Goal: Task Accomplishment & Management: Manage account settings

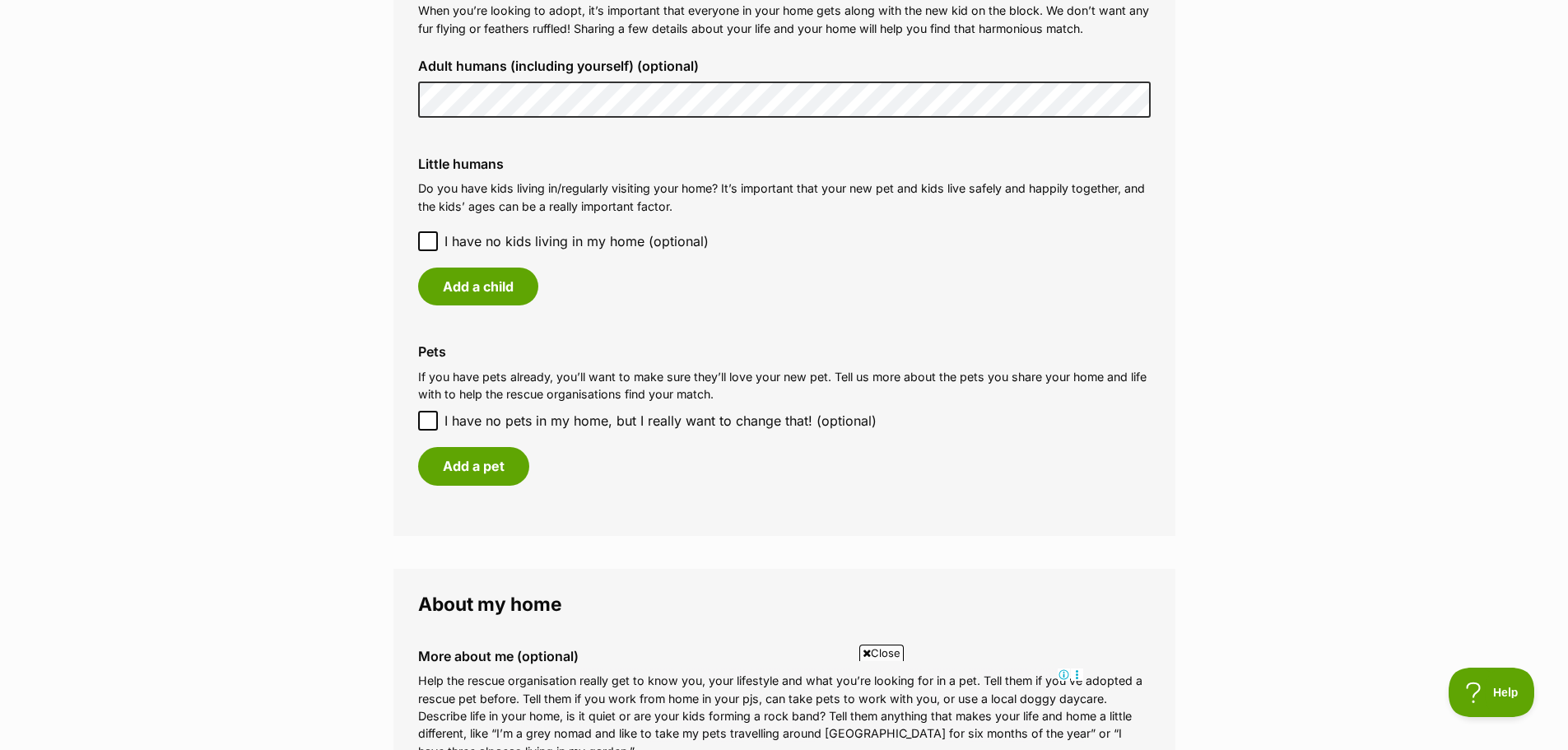
scroll to position [1318, 0]
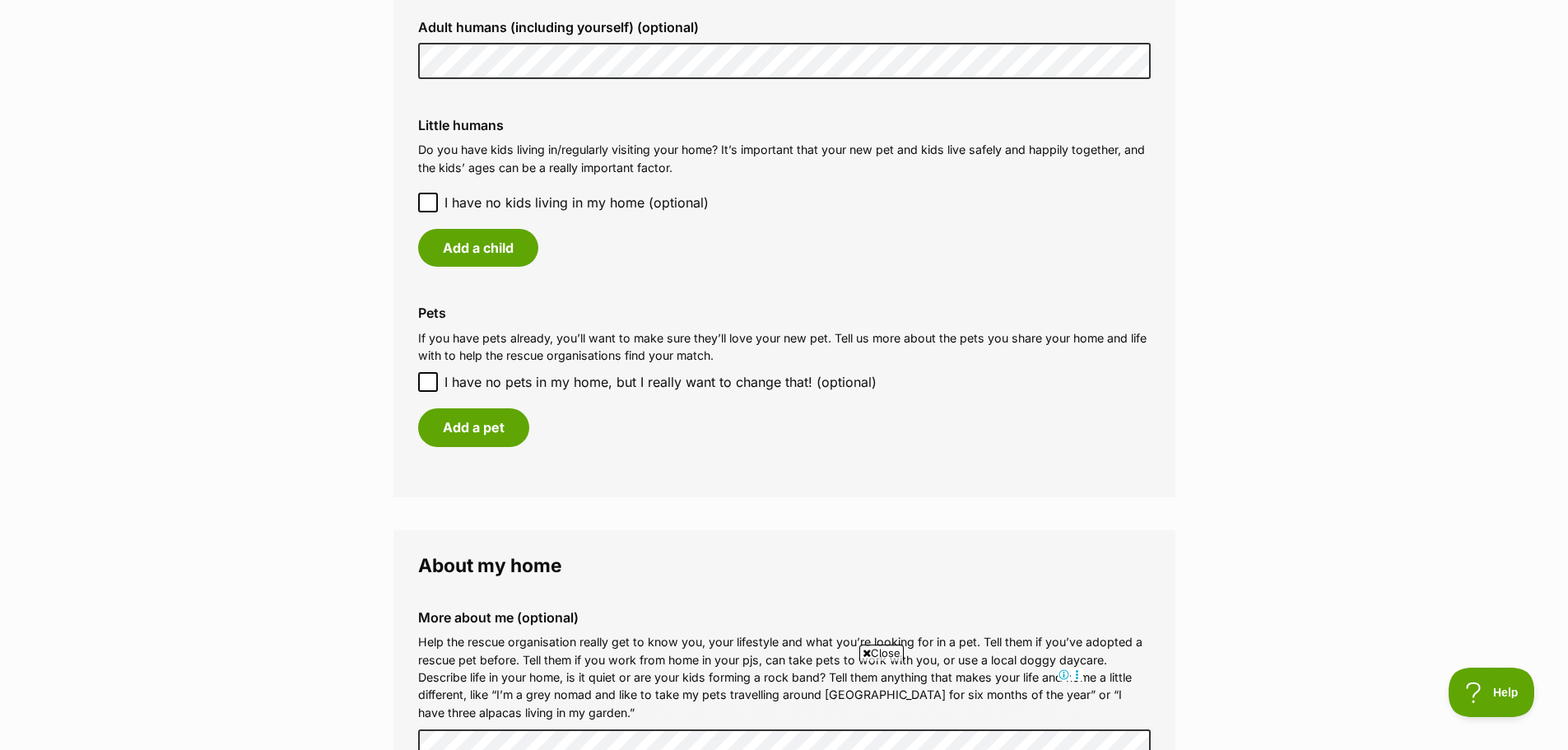
click at [420, 201] on span at bounding box center [428, 202] width 20 height 20
click at [430, 202] on icon at bounding box center [428, 202] width 10 height 7
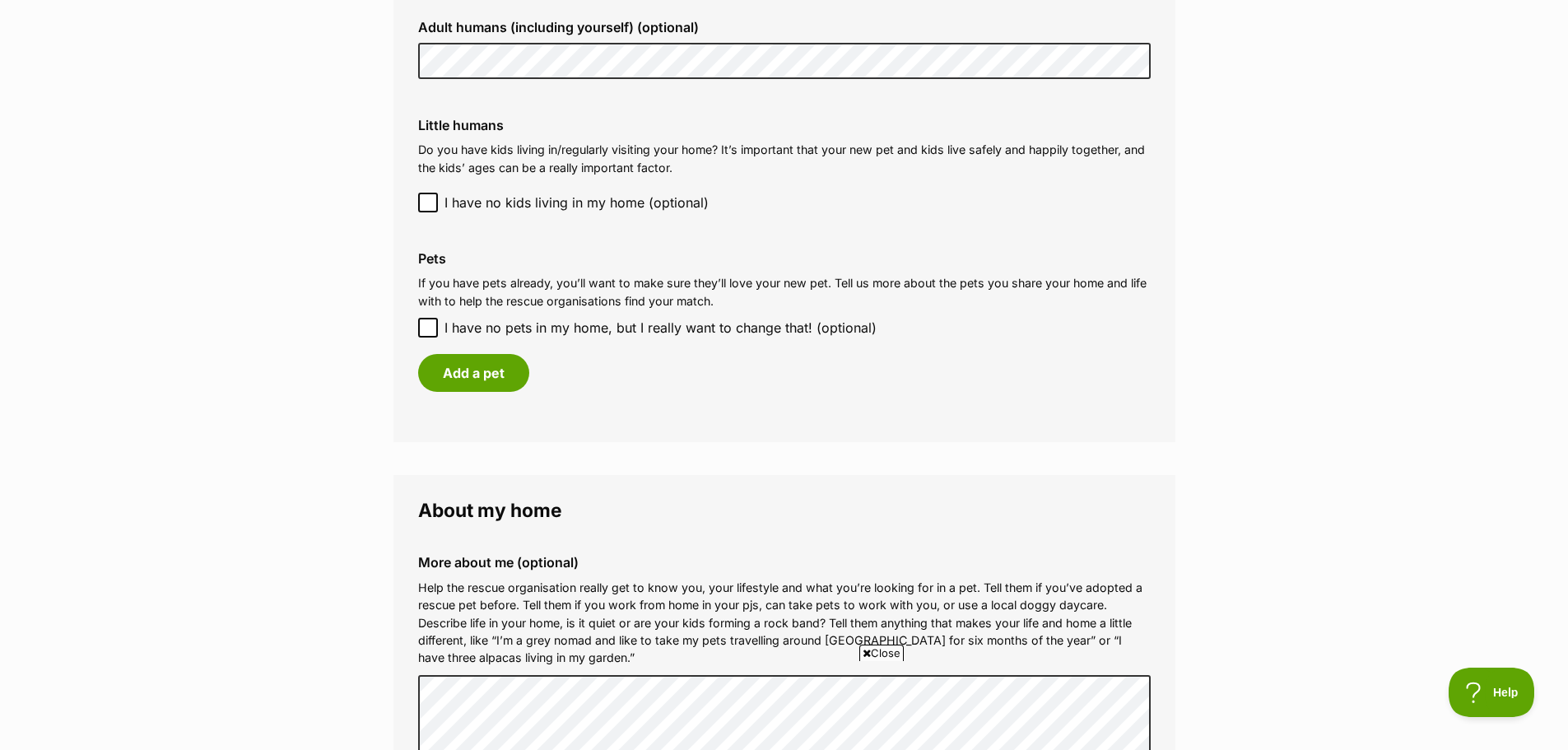
click at [425, 328] on icon at bounding box center [428, 328] width 12 height 12
click at [425, 328] on input "I have no pets in my home, but I really want to change that! (optional)" at bounding box center [428, 328] width 20 height 20
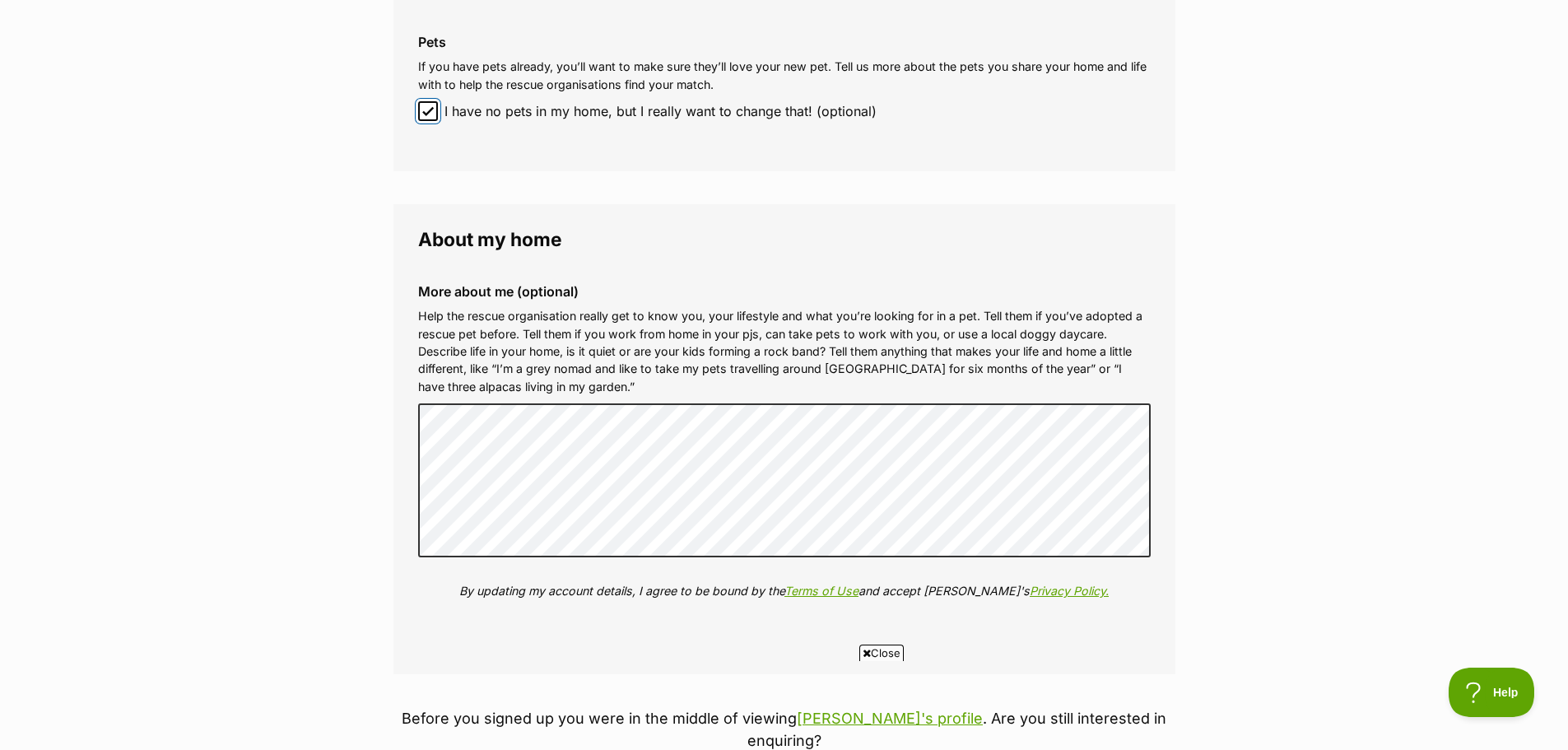
scroll to position [1565, 0]
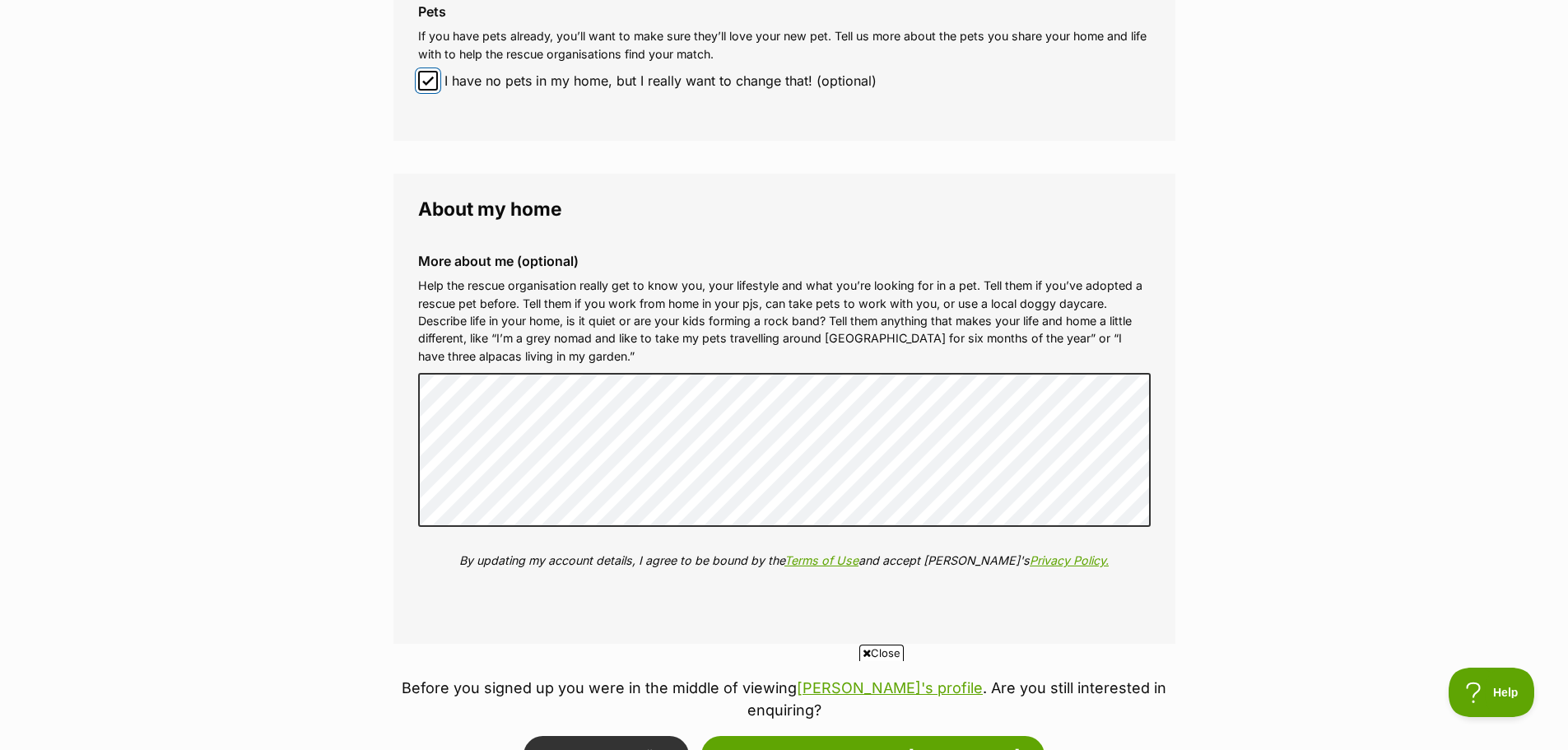
click at [418, 71] on input "I have no pets in my home, but I really want to change that! (optional)" at bounding box center [428, 81] width 20 height 20
checkbox input "false"
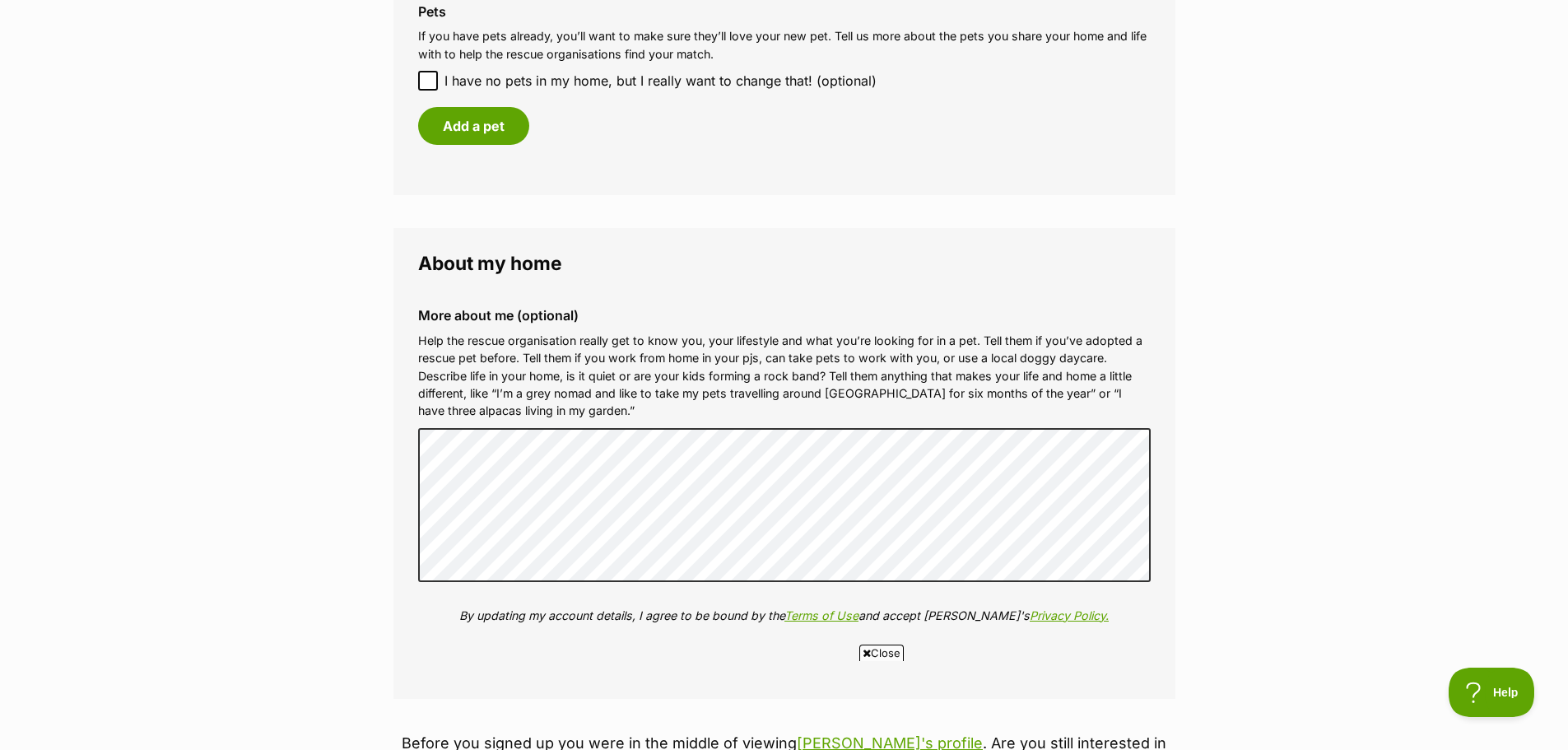
drag, startPoint x: 404, startPoint y: 490, endPoint x: 411, endPoint y: 479, distance: 13.0
click at [403, 489] on fieldset "About my home More about me (optional) Help the rescue organisation really get …" at bounding box center [784, 463] width 782 height 471
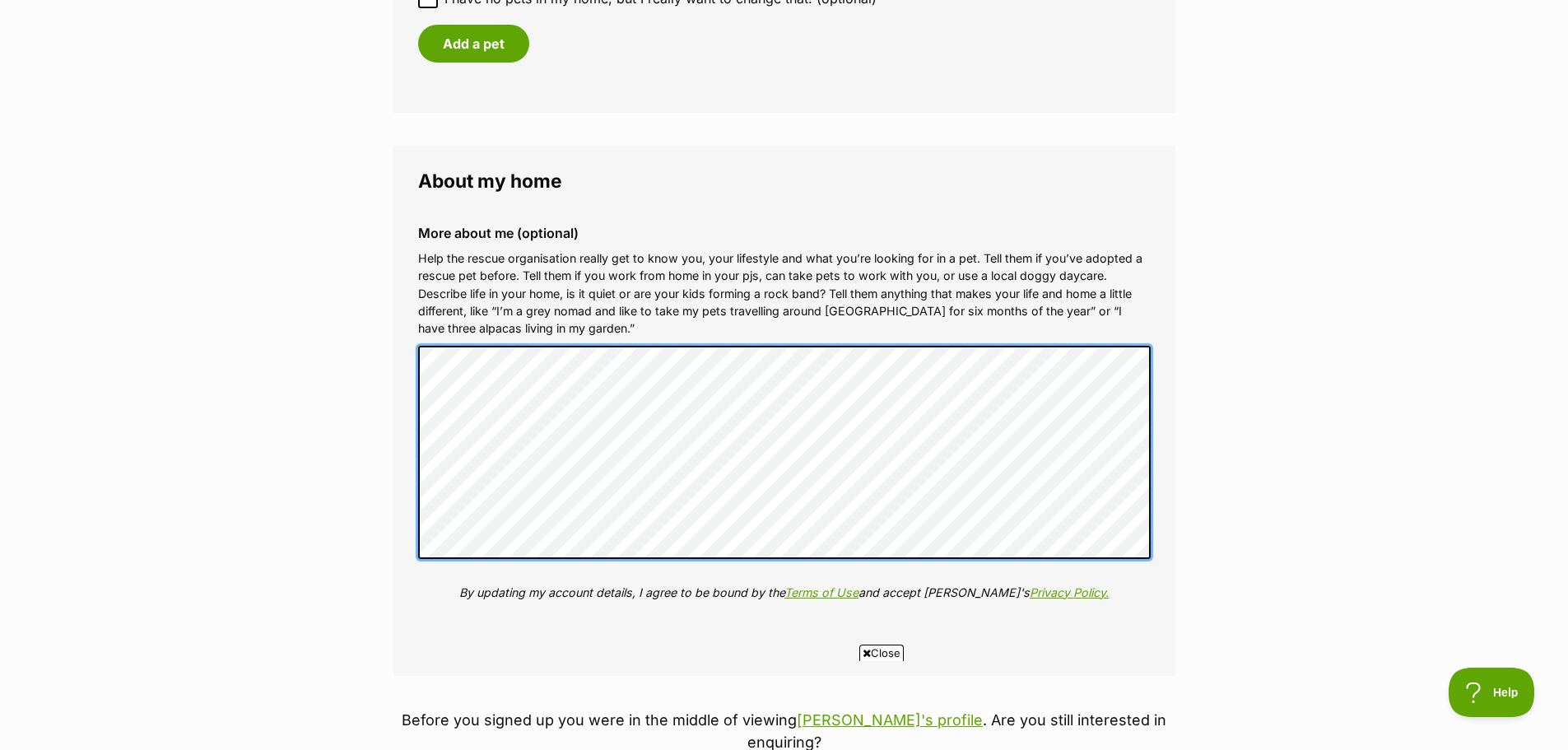
scroll to position [0, 0]
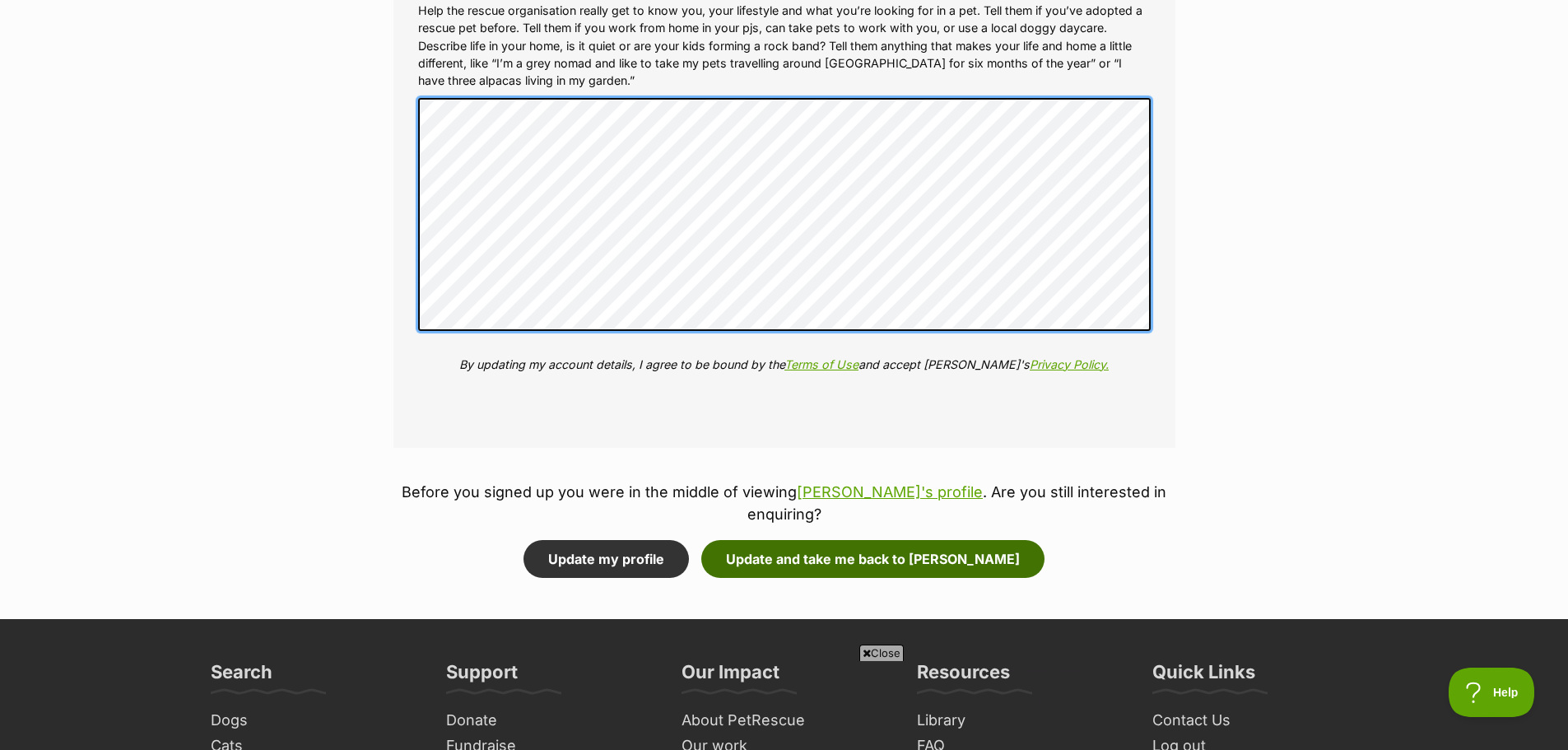
scroll to position [1894, 0]
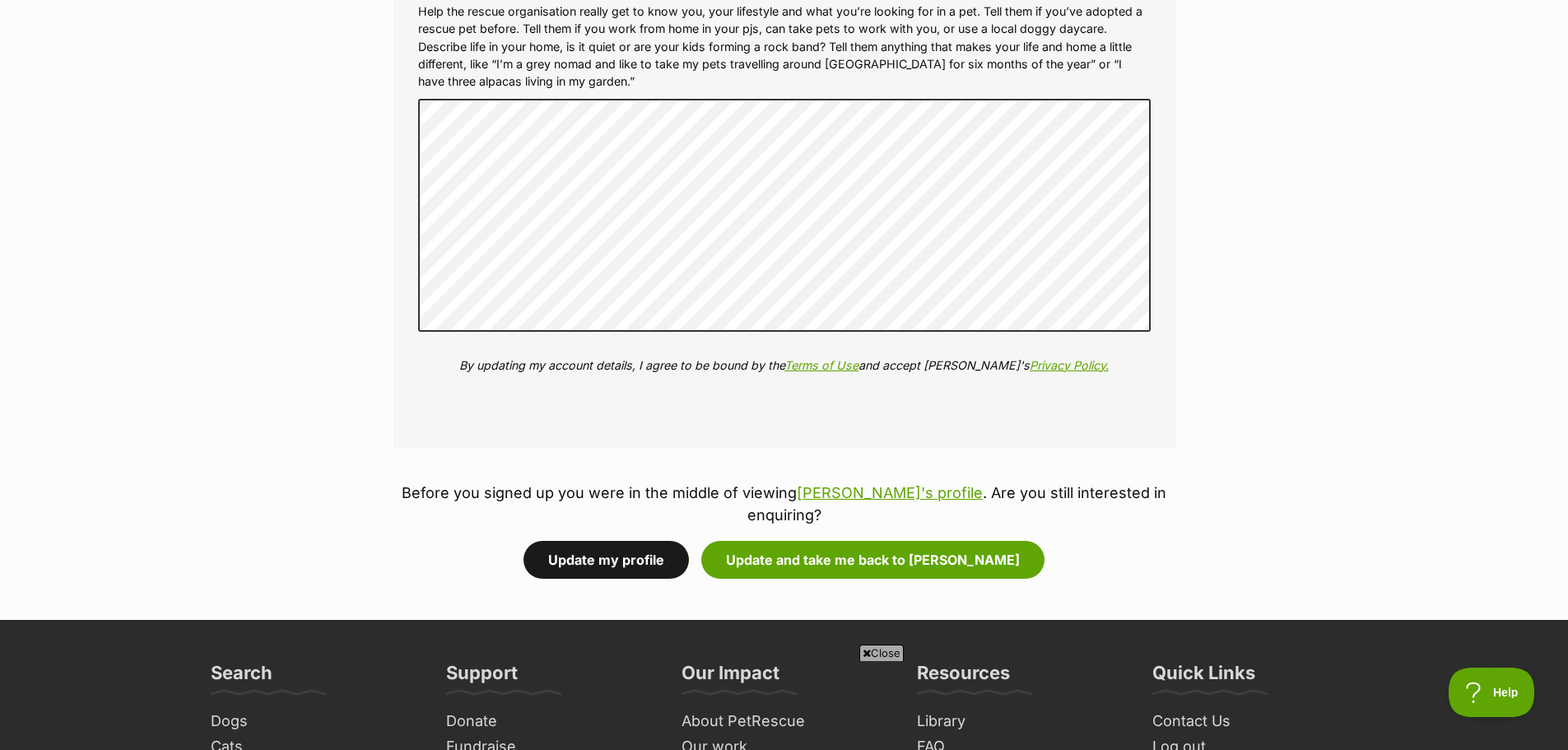
click at [653, 541] on button "Update my profile" at bounding box center [606, 560] width 165 height 38
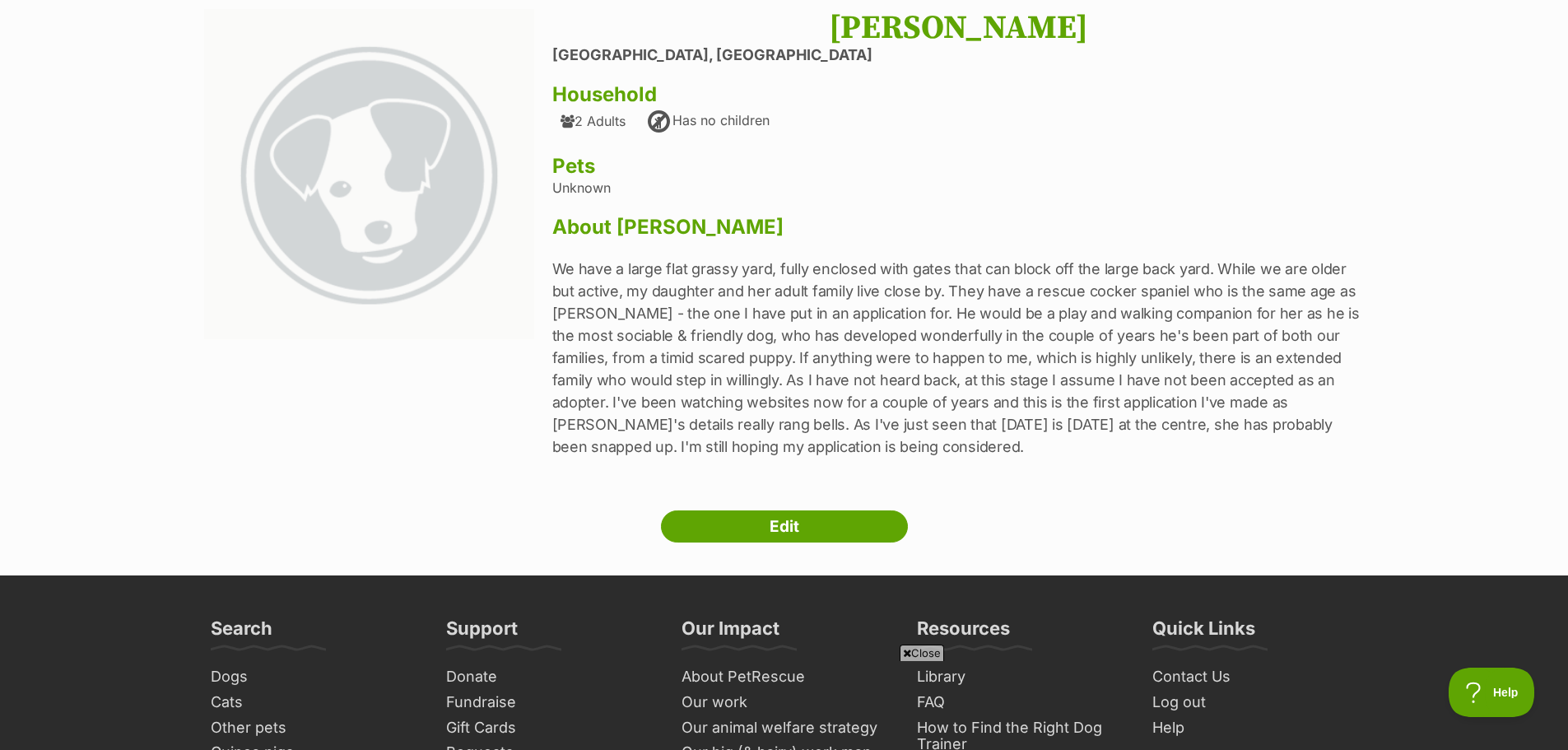
scroll to position [83, 0]
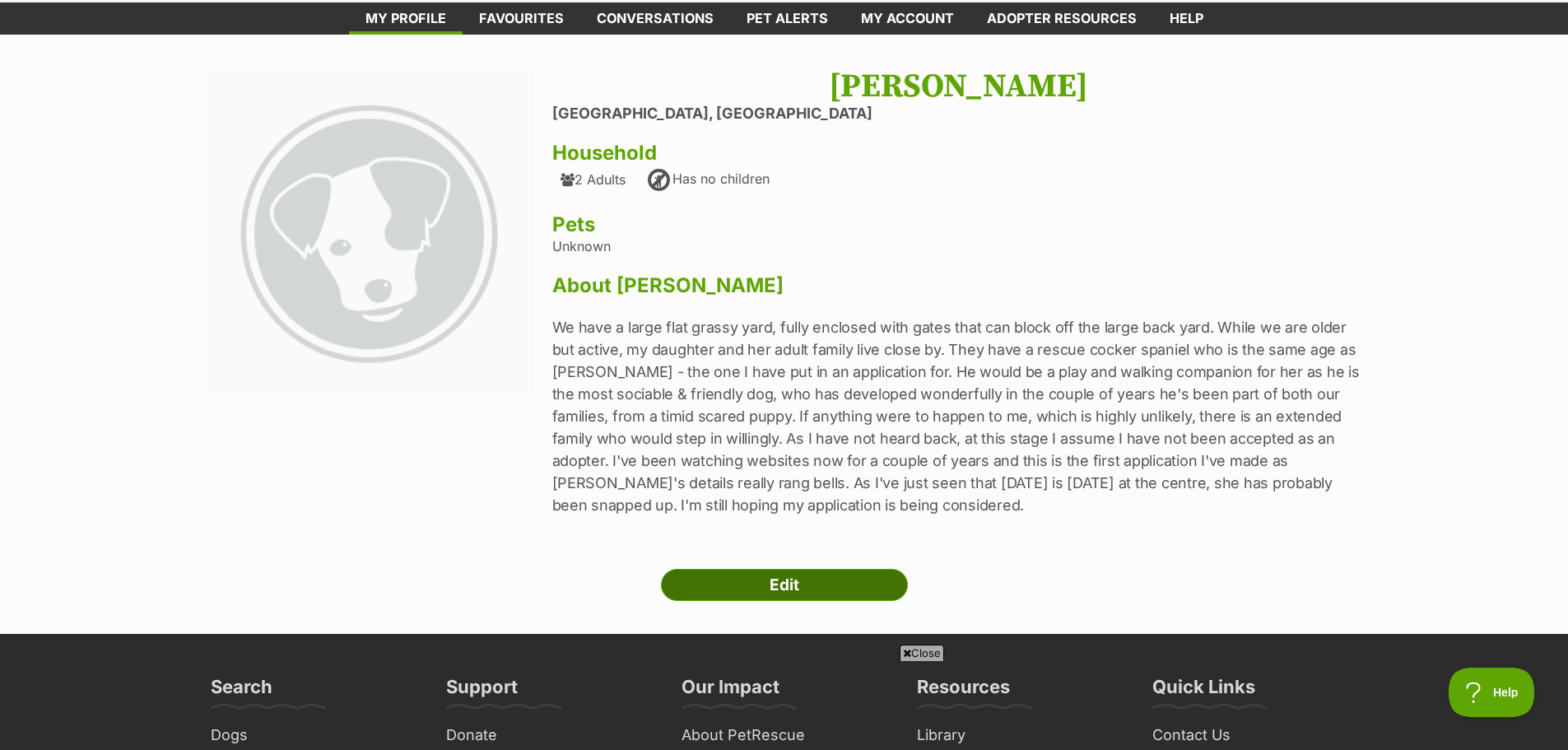
click at [774, 582] on link "Edit" at bounding box center [784, 585] width 247 height 33
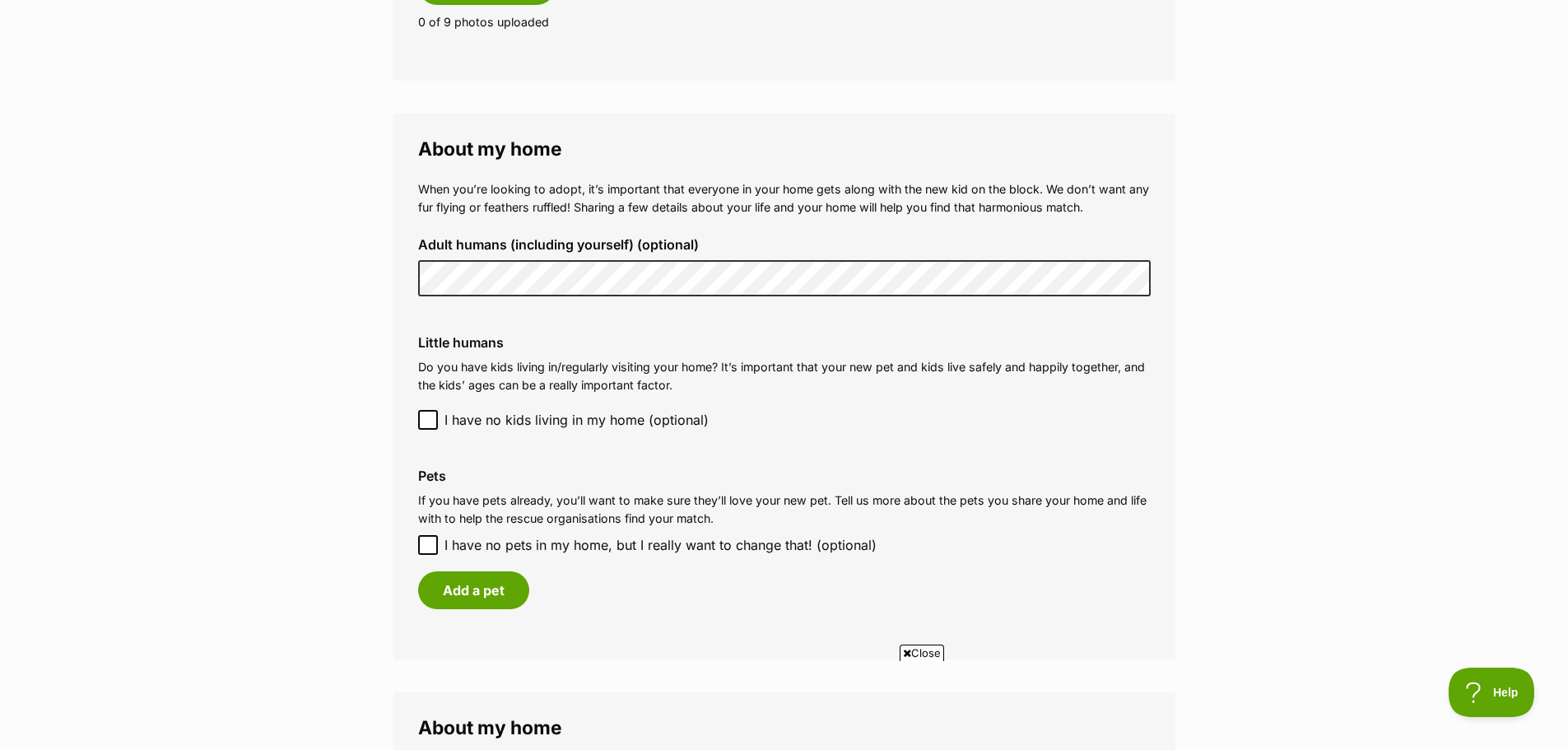
scroll to position [1071, 0]
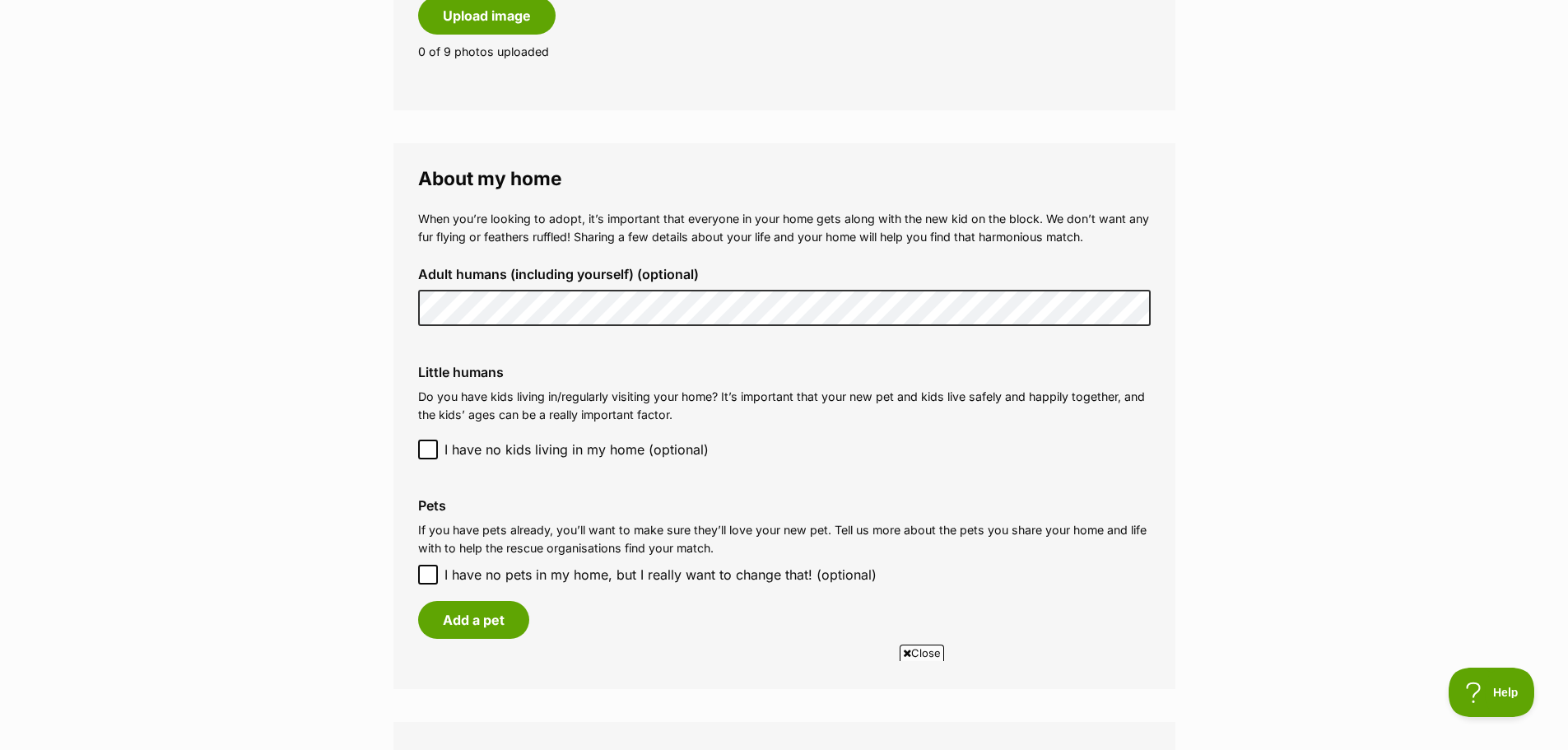
click at [423, 575] on icon at bounding box center [428, 575] width 12 height 12
click at [423, 575] on input "I have no pets in my home, but I really want to change that! (optional)" at bounding box center [428, 575] width 20 height 20
checkbox input "true"
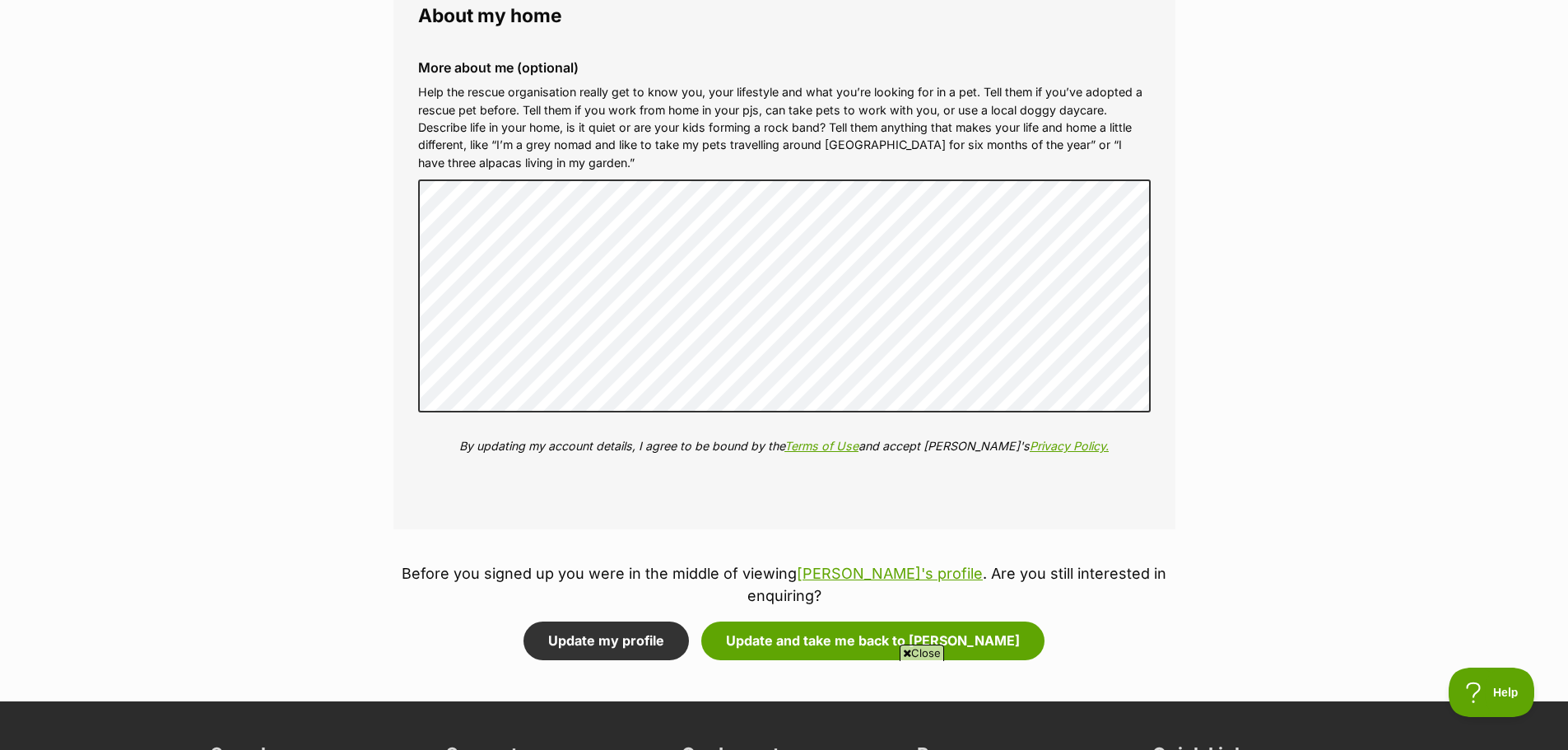
scroll to position [1812, 0]
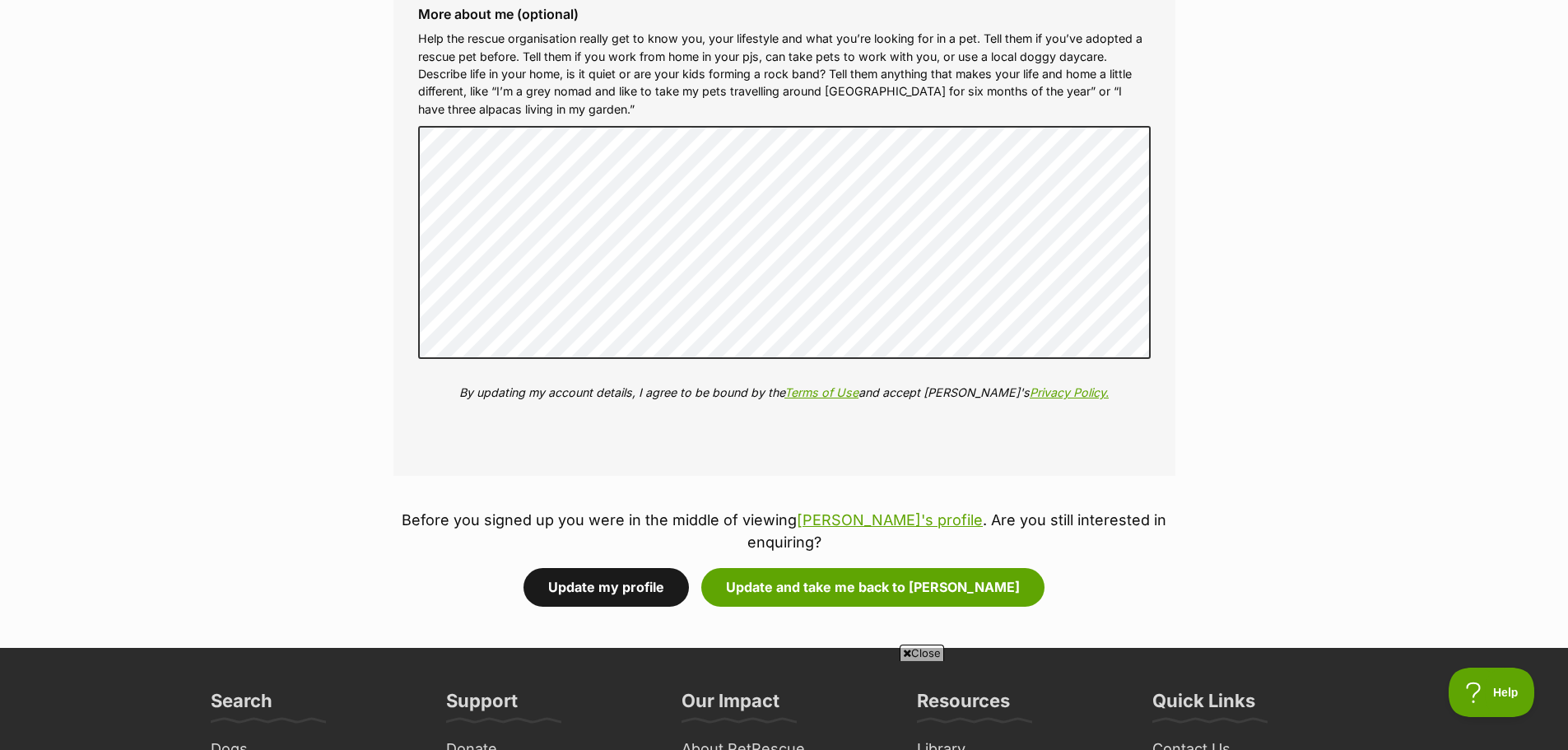
click at [635, 568] on button "Update my profile" at bounding box center [606, 587] width 165 height 38
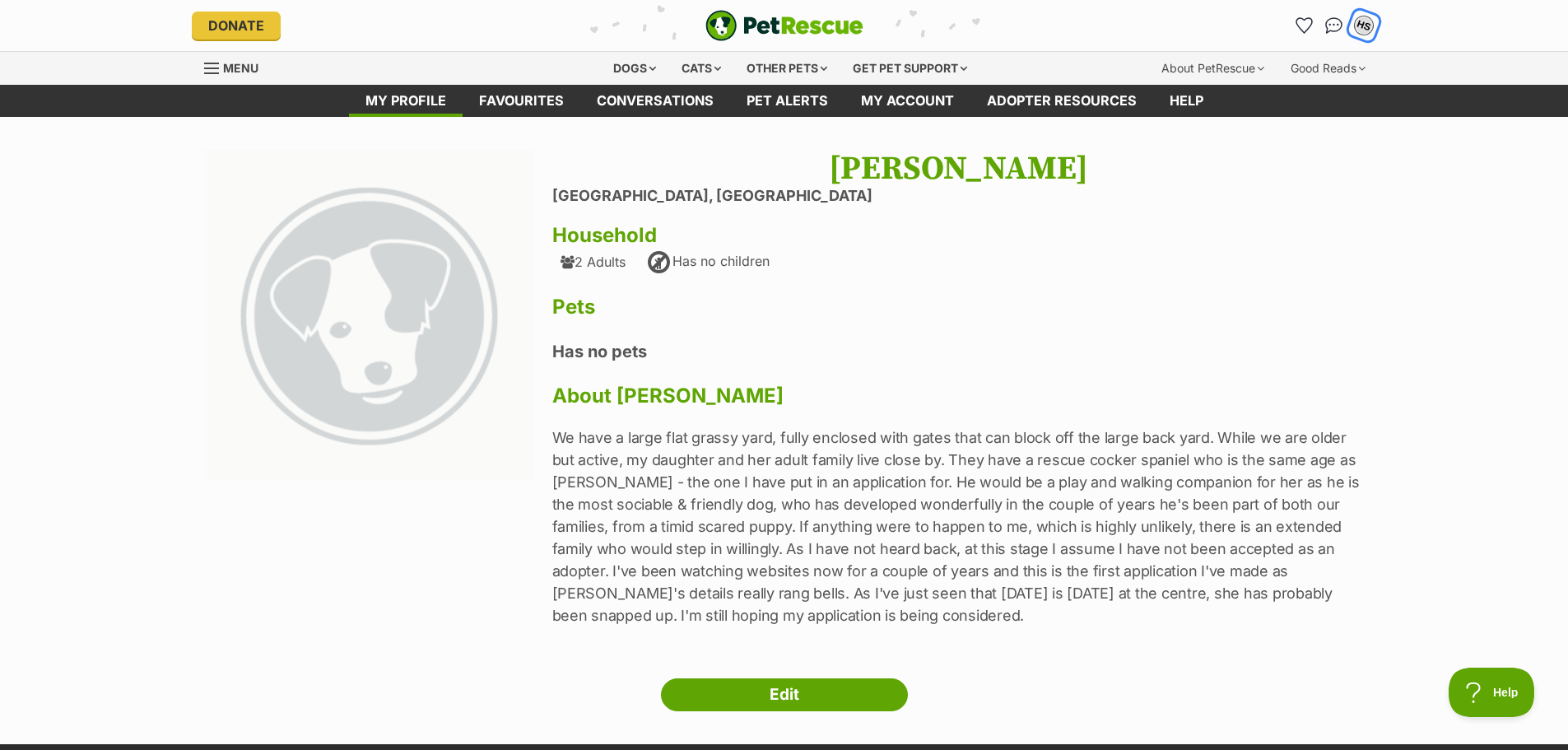
click at [1362, 24] on div "HS" at bounding box center [1363, 25] width 21 height 21
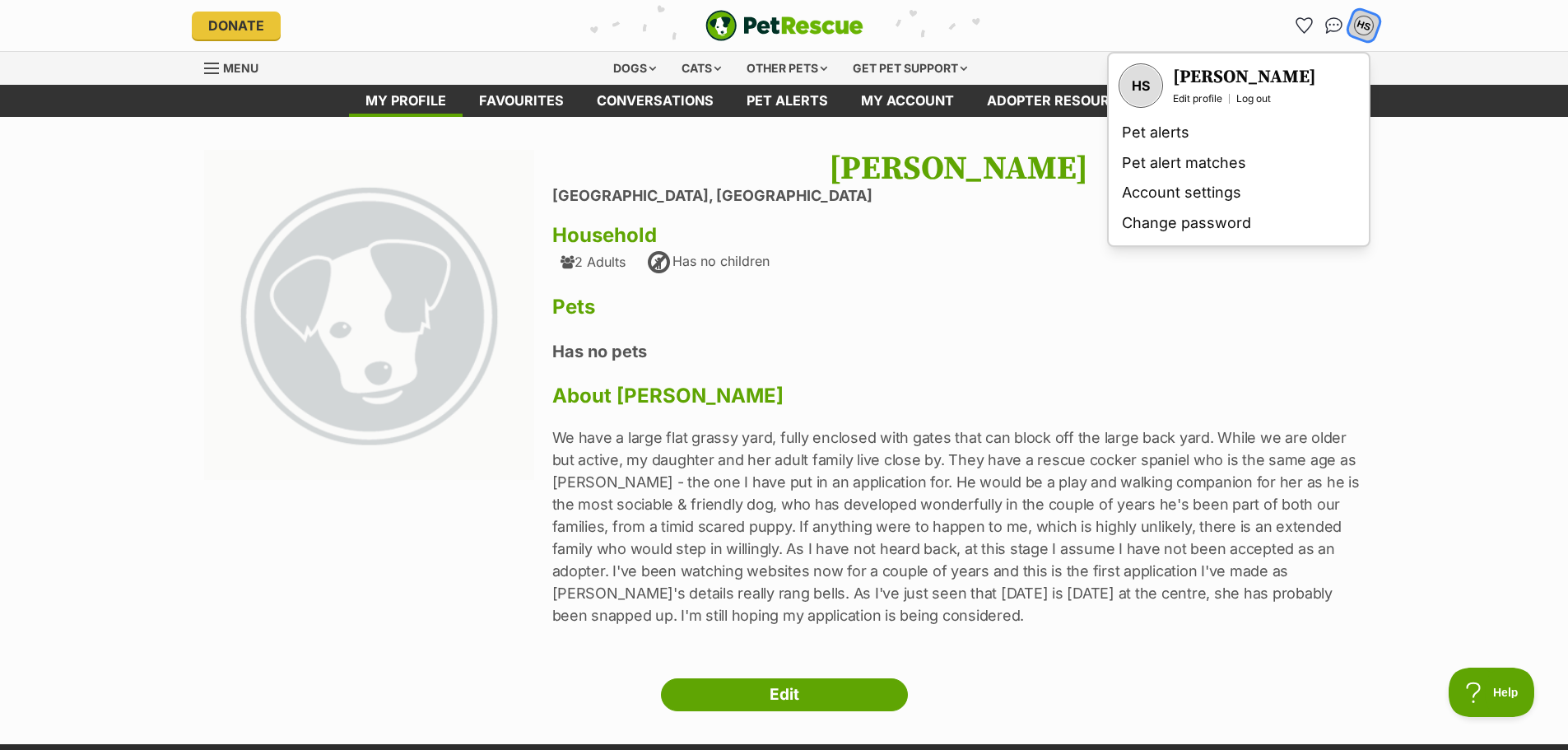
click at [1255, 97] on link "Log out" at bounding box center [1253, 99] width 35 height 13
